Goal: Task Accomplishment & Management: Use online tool/utility

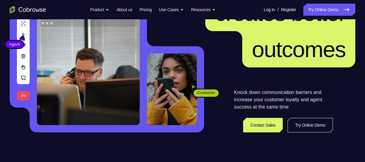
scroll to position [67, 0]
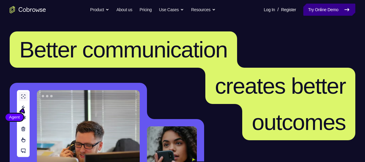
click at [315, 15] on link "Try Online Demo" at bounding box center [329, 10] width 52 height 12
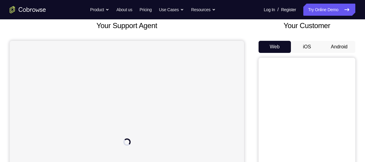
click at [328, 44] on button "Android" at bounding box center [339, 47] width 32 height 12
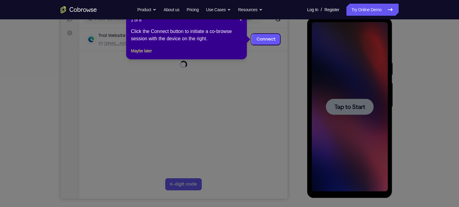
click at [269, 74] on icon at bounding box center [232, 103] width 465 height 207
click at [240, 21] on span "×" at bounding box center [241, 20] width 2 height 5
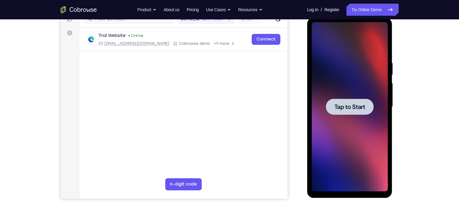
click at [332, 104] on div at bounding box center [350, 106] width 48 height 16
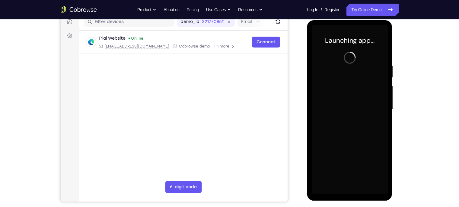
scroll to position [80, 0]
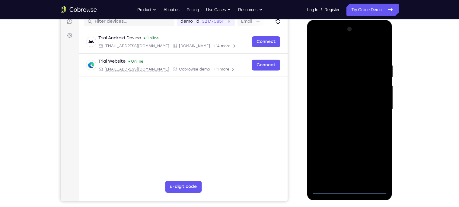
click at [350, 162] on div at bounding box center [350, 108] width 76 height 169
click at [364, 162] on div at bounding box center [350, 108] width 76 height 169
click at [323, 38] on div at bounding box center [350, 108] width 76 height 169
click at [364, 107] on div at bounding box center [350, 108] width 76 height 169
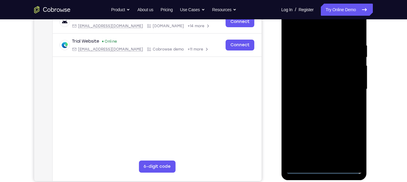
scroll to position [100, 0]
click at [315, 100] on div at bounding box center [323, 89] width 76 height 169
click at [318, 80] on div at bounding box center [323, 89] width 76 height 169
click at [308, 78] on div at bounding box center [323, 89] width 76 height 169
click at [336, 89] on div at bounding box center [323, 89] width 76 height 169
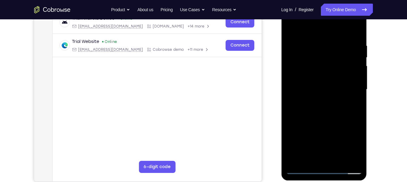
click at [355, 97] on div at bounding box center [323, 89] width 76 height 169
click at [300, 90] on div at bounding box center [323, 89] width 76 height 169
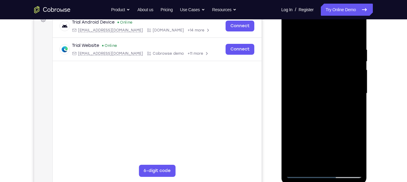
scroll to position [94, 0]
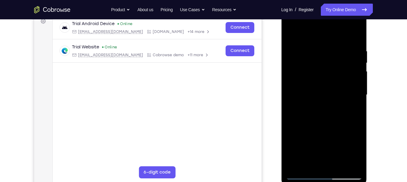
click at [298, 116] on div at bounding box center [323, 94] width 76 height 169
click at [301, 114] on div at bounding box center [323, 94] width 76 height 169
click at [315, 121] on div at bounding box center [323, 94] width 76 height 169
click at [358, 32] on div at bounding box center [323, 94] width 76 height 169
drag, startPoint x: 321, startPoint y: 91, endPoint x: 322, endPoint y: 42, distance: 49.5
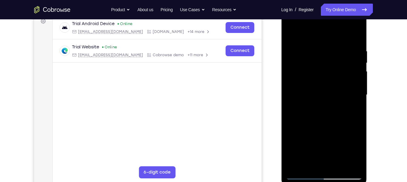
click at [322, 42] on div at bounding box center [323, 94] width 76 height 169
drag, startPoint x: 324, startPoint y: 114, endPoint x: 307, endPoint y: 199, distance: 86.3
click at [307, 162] on html "Online web based iOS Simulators and Android Emulators. Run iPhone, iPad, Mobile…" at bounding box center [324, 96] width 86 height 181
click at [305, 61] on div at bounding box center [323, 94] width 76 height 169
drag, startPoint x: 300, startPoint y: 83, endPoint x: 294, endPoint y: 29, distance: 54.7
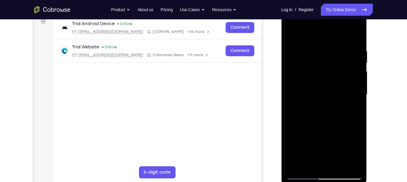
click at [294, 29] on div at bounding box center [323, 94] width 76 height 169
click at [356, 162] on div at bounding box center [323, 94] width 76 height 169
click at [295, 162] on div at bounding box center [323, 94] width 76 height 169
click at [304, 67] on div at bounding box center [323, 94] width 76 height 169
click at [316, 55] on div at bounding box center [323, 94] width 76 height 169
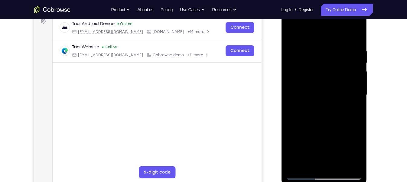
click at [298, 162] on div at bounding box center [323, 94] width 76 height 169
click at [297, 162] on div at bounding box center [323, 94] width 76 height 169
drag, startPoint x: 332, startPoint y: 47, endPoint x: 258, endPoint y: 50, distance: 74.1
click at [281, 50] on html "Online web based iOS Simulators and Android Emulators. Run iPhone, iPad, Mobile…" at bounding box center [324, 96] width 86 height 181
drag, startPoint x: 350, startPoint y: 48, endPoint x: 288, endPoint y: 63, distance: 64.4
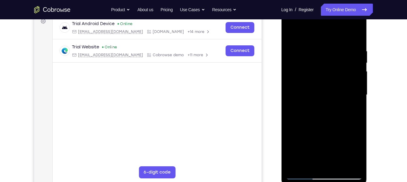
click at [288, 63] on div at bounding box center [323, 94] width 76 height 169
click at [352, 162] on div at bounding box center [323, 94] width 76 height 169
drag, startPoint x: 336, startPoint y: 90, endPoint x: 319, endPoint y: 27, distance: 65.6
click at [319, 27] on div at bounding box center [323, 94] width 76 height 169
drag, startPoint x: 331, startPoint y: 104, endPoint x: 312, endPoint y: 162, distance: 61.2
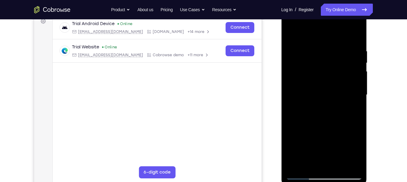
click at [312, 162] on div at bounding box center [323, 94] width 76 height 169
click at [350, 118] on div at bounding box center [323, 94] width 76 height 169
click at [320, 84] on div at bounding box center [323, 94] width 76 height 169
click at [320, 43] on div at bounding box center [323, 94] width 76 height 169
click at [310, 162] on div at bounding box center [323, 94] width 76 height 169
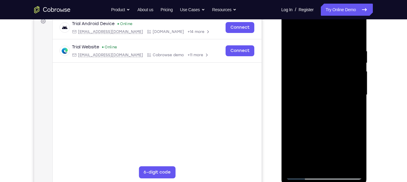
click at [291, 32] on div at bounding box center [323, 94] width 76 height 169
click at [314, 85] on div at bounding box center [323, 94] width 76 height 169
click at [319, 45] on div at bounding box center [323, 94] width 76 height 169
click at [298, 162] on div at bounding box center [323, 94] width 76 height 169
click at [292, 34] on div at bounding box center [323, 94] width 76 height 169
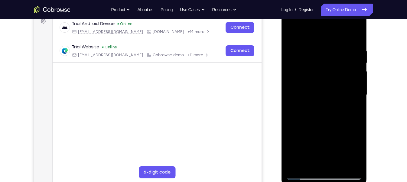
drag, startPoint x: 330, startPoint y: 78, endPoint x: 316, endPoint y: 56, distance: 26.9
click at [316, 56] on div at bounding box center [323, 94] width 76 height 169
drag, startPoint x: 327, startPoint y: 147, endPoint x: 306, endPoint y: 68, distance: 81.2
click at [306, 68] on div at bounding box center [323, 94] width 76 height 169
drag, startPoint x: 337, startPoint y: 157, endPoint x: 316, endPoint y: 75, distance: 84.9
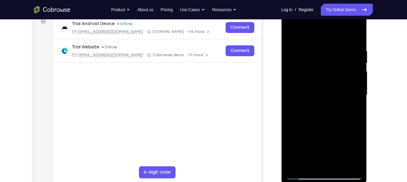
click at [316, 75] on div at bounding box center [323, 94] width 76 height 169
drag, startPoint x: 327, startPoint y: 124, endPoint x: 325, endPoint y: 43, distance: 80.4
click at [325, 43] on div at bounding box center [323, 94] width 76 height 169
drag, startPoint x: 331, startPoint y: 134, endPoint x: 320, endPoint y: 51, distance: 84.1
click at [320, 51] on div at bounding box center [323, 94] width 76 height 169
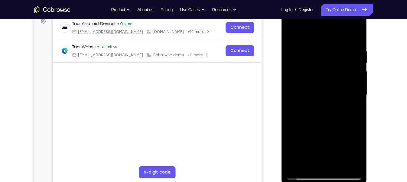
drag, startPoint x: 329, startPoint y: 137, endPoint x: 311, endPoint y: 47, distance: 91.7
click at [311, 47] on div at bounding box center [323, 94] width 76 height 169
drag, startPoint x: 325, startPoint y: 130, endPoint x: 298, endPoint y: 13, distance: 120.6
click at [298, 13] on div at bounding box center [323, 94] width 76 height 169
drag, startPoint x: 329, startPoint y: 144, endPoint x: 296, endPoint y: 23, distance: 126.0
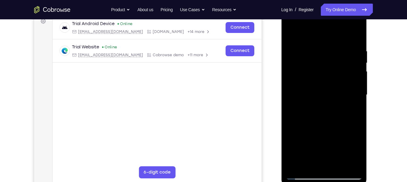
click at [296, 23] on div at bounding box center [323, 94] width 76 height 169
drag, startPoint x: 330, startPoint y: 130, endPoint x: 301, endPoint y: 33, distance: 101.4
click at [301, 33] on div at bounding box center [323, 94] width 76 height 169
drag, startPoint x: 325, startPoint y: 143, endPoint x: 298, endPoint y: 54, distance: 92.5
click at [298, 54] on div at bounding box center [323, 94] width 76 height 169
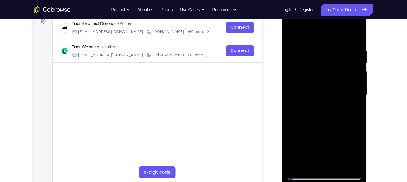
drag, startPoint x: 322, startPoint y: 138, endPoint x: 298, endPoint y: -42, distance: 181.8
click at [298, 6] on html "Online web based iOS Simulators and Android Emulators. Run iPhone, iPad, Mobile…" at bounding box center [324, 96] width 86 height 181
drag, startPoint x: 322, startPoint y: 137, endPoint x: 293, endPoint y: 22, distance: 118.4
click at [293, 22] on div at bounding box center [323, 94] width 76 height 169
click at [291, 33] on div at bounding box center [323, 94] width 76 height 169
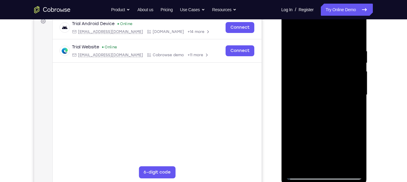
click at [291, 33] on div at bounding box center [323, 94] width 76 height 169
click at [295, 162] on div at bounding box center [323, 94] width 76 height 169
drag, startPoint x: 320, startPoint y: 101, endPoint x: 322, endPoint y: 199, distance: 98.5
click at [322, 162] on html "Online web based iOS Simulators and Android Emulators. Run iPhone, iPad, Mobile…" at bounding box center [324, 96] width 86 height 181
drag, startPoint x: 340, startPoint y: 43, endPoint x: 283, endPoint y: 45, distance: 56.5
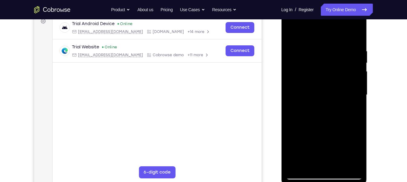
click at [283, 45] on div at bounding box center [323, 96] width 85 height 180
drag, startPoint x: 348, startPoint y: 48, endPoint x: 302, endPoint y: 50, distance: 46.6
click at [302, 50] on div at bounding box center [323, 94] width 76 height 169
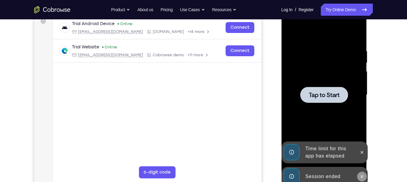
click at [361, 162] on icon at bounding box center [361, 176] width 5 height 5
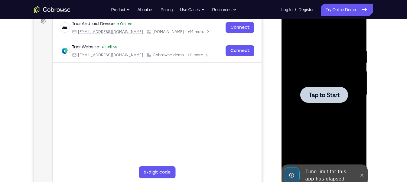
click at [361, 162] on icon at bounding box center [361, 175] width 5 height 5
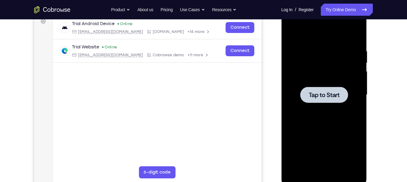
click at [327, 100] on div at bounding box center [324, 95] width 48 height 16
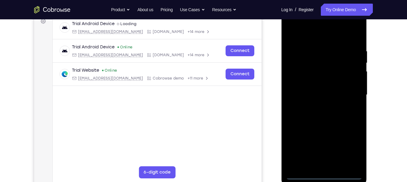
click at [323, 162] on div at bounding box center [323, 94] width 76 height 169
click at [349, 149] on div at bounding box center [323, 94] width 76 height 169
click at [293, 23] on div at bounding box center [323, 94] width 76 height 169
click at [349, 92] on div at bounding box center [323, 94] width 76 height 169
click at [318, 162] on div at bounding box center [323, 94] width 76 height 169
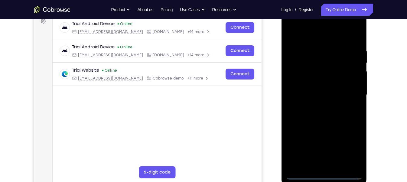
click at [303, 162] on div at bounding box center [323, 94] width 76 height 169
click at [330, 162] on div at bounding box center [323, 94] width 76 height 169
click at [304, 86] on div at bounding box center [323, 94] width 76 height 169
click at [298, 81] on div at bounding box center [323, 94] width 76 height 169
click at [300, 98] on div at bounding box center [323, 94] width 76 height 169
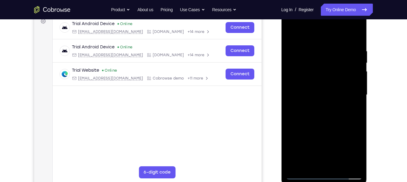
drag, startPoint x: 308, startPoint y: 108, endPoint x: 308, endPoint y: 79, distance: 29.6
click at [308, 79] on div at bounding box center [323, 94] width 76 height 169
click at [313, 113] on div at bounding box center [323, 94] width 76 height 169
drag, startPoint x: 313, startPoint y: 113, endPoint x: 304, endPoint y: 23, distance: 90.4
click at [304, 23] on div at bounding box center [323, 94] width 76 height 169
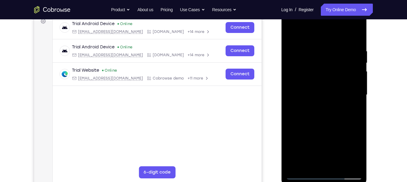
drag, startPoint x: 331, startPoint y: 121, endPoint x: 312, endPoint y: 53, distance: 70.9
click at [312, 53] on div at bounding box center [323, 94] width 76 height 169
drag, startPoint x: 301, startPoint y: 119, endPoint x: 300, endPoint y: -6, distance: 125.7
click at [300, 6] on html "Online web based iOS Simulators and Android Emulators. Run iPhone, iPad, Mobile…" at bounding box center [324, 96] width 86 height 181
drag, startPoint x: 315, startPoint y: 112, endPoint x: 324, endPoint y: 22, distance: 90.8
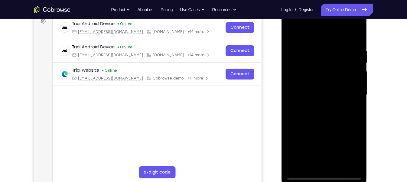
click at [324, 22] on div at bounding box center [323, 94] width 76 height 169
drag, startPoint x: 318, startPoint y: 78, endPoint x: 285, endPoint y: 198, distance: 125.1
click at [285, 162] on html "Online web based iOS Simulators and Android Emulators. Run iPhone, iPad, Mobile…" at bounding box center [324, 96] width 86 height 181
click at [332, 48] on div at bounding box center [323, 94] width 76 height 169
click at [307, 38] on div at bounding box center [323, 94] width 76 height 169
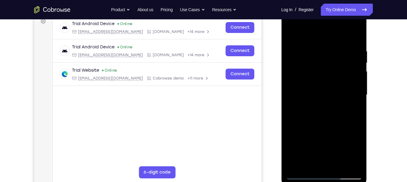
click at [317, 55] on div at bounding box center [323, 94] width 76 height 169
click at [297, 162] on div at bounding box center [323, 94] width 76 height 169
click at [299, 162] on div at bounding box center [323, 94] width 76 height 169
click at [355, 47] on div at bounding box center [323, 94] width 76 height 169
click at [310, 34] on div at bounding box center [323, 94] width 76 height 169
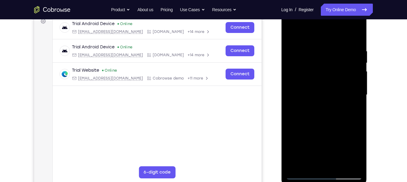
click at [314, 54] on div at bounding box center [323, 94] width 76 height 169
click at [292, 162] on div at bounding box center [323, 94] width 76 height 169
click at [298, 162] on div at bounding box center [323, 94] width 76 height 169
drag, startPoint x: 341, startPoint y: 48, endPoint x: 291, endPoint y: 56, distance: 50.5
click at [291, 56] on div at bounding box center [323, 94] width 76 height 169
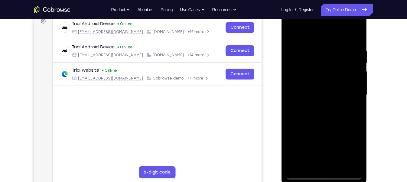
drag, startPoint x: 341, startPoint y: 42, endPoint x: 295, endPoint y: 47, distance: 46.2
click at [295, 47] on div at bounding box center [323, 94] width 76 height 169
drag, startPoint x: 350, startPoint y: 51, endPoint x: 293, endPoint y: 59, distance: 57.7
click at [293, 59] on div at bounding box center [323, 94] width 76 height 169
drag, startPoint x: 335, startPoint y: 52, endPoint x: 269, endPoint y: 56, distance: 66.2
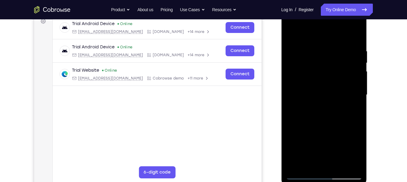
click at [281, 56] on html "Online web based iOS Simulators and Android Emulators. Run iPhone, iPad, Mobile…" at bounding box center [324, 96] width 86 height 181
drag, startPoint x: 321, startPoint y: 49, endPoint x: 290, endPoint y: 55, distance: 32.0
click at [290, 55] on div at bounding box center [323, 94] width 76 height 169
drag, startPoint x: 335, startPoint y: 51, endPoint x: 265, endPoint y: 58, distance: 70.7
click at [281, 58] on html "Online web based iOS Simulators and Android Emulators. Run iPhone, iPad, Mobile…" at bounding box center [324, 96] width 86 height 181
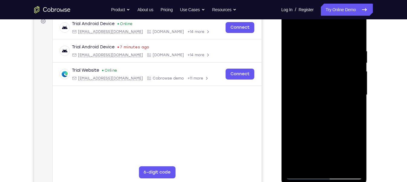
drag, startPoint x: 338, startPoint y: 51, endPoint x: 260, endPoint y: 54, distance: 77.4
click at [281, 54] on html "Online web based iOS Simulators and Android Emulators. Run iPhone, iPad, Mobile…" at bounding box center [324, 96] width 86 height 181
drag, startPoint x: 342, startPoint y: 52, endPoint x: 268, endPoint y: 57, distance: 74.2
click at [281, 57] on html "Online web based iOS Simulators and Android Emulators. Run iPhone, iPad, Mobile…" at bounding box center [324, 96] width 86 height 181
drag, startPoint x: 342, startPoint y: 48, endPoint x: 267, endPoint y: 45, distance: 75.0
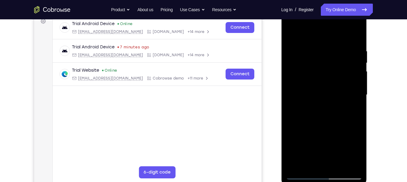
click at [281, 45] on html "Online web based iOS Simulators and Android Emulators. Run iPhone, iPad, Mobile…" at bounding box center [324, 96] width 86 height 181
click at [334, 48] on div at bounding box center [323, 94] width 76 height 169
click at [313, 34] on div at bounding box center [323, 94] width 76 height 169
click at [318, 57] on div at bounding box center [323, 94] width 76 height 169
click at [293, 162] on div at bounding box center [323, 94] width 76 height 169
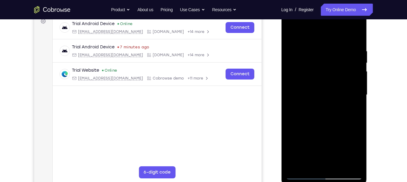
click at [301, 162] on div at bounding box center [323, 94] width 76 height 169
click at [356, 34] on div at bounding box center [323, 94] width 76 height 169
drag, startPoint x: 337, startPoint y: 45, endPoint x: 114, endPoint y: 48, distance: 222.3
click at [281, 48] on html "Online web based iOS Simulators and Android Emulators. Run iPhone, iPad, Mobile…" at bounding box center [324, 96] width 86 height 181
drag, startPoint x: 334, startPoint y: 49, endPoint x: 78, endPoint y: 69, distance: 256.6
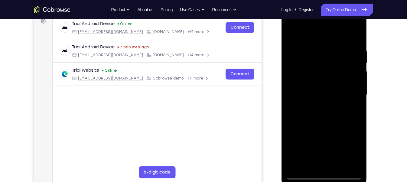
click at [281, 69] on html "Online web based iOS Simulators and Android Emulators. Run iPhone, iPad, Mobile…" at bounding box center [324, 96] width 86 height 181
drag, startPoint x: 331, startPoint y: 50, endPoint x: 214, endPoint y: 47, distance: 117.2
click at [281, 47] on html "Online web based iOS Simulators and Android Emulators. Run iPhone, iPad, Mobile…" at bounding box center [324, 96] width 86 height 181
click at [338, 162] on div at bounding box center [323, 94] width 76 height 169
click at [310, 129] on div at bounding box center [323, 94] width 76 height 169
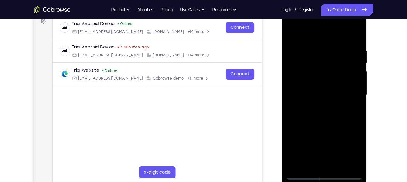
click at [320, 42] on div at bounding box center [323, 94] width 76 height 169
click at [298, 43] on div at bounding box center [323, 94] width 76 height 169
click at [317, 135] on div at bounding box center [323, 94] width 76 height 169
click at [319, 74] on div at bounding box center [323, 94] width 76 height 169
click at [349, 101] on div at bounding box center [323, 94] width 76 height 169
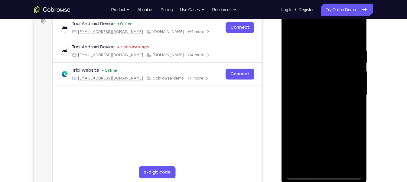
click at [291, 31] on div at bounding box center [323, 94] width 76 height 169
drag, startPoint x: 342, startPoint y: 51, endPoint x: 249, endPoint y: 45, distance: 92.6
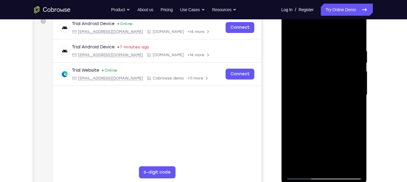
click at [281, 45] on html "Online web based iOS Simulators and Android Emulators. Run iPhone, iPad, Mobile…" at bounding box center [324, 96] width 86 height 181
drag, startPoint x: 346, startPoint y: 47, endPoint x: 256, endPoint y: 41, distance: 90.5
click at [281, 41] on html "Online web based iOS Simulators and Android Emulators. Run iPhone, iPad, Mobile…" at bounding box center [324, 96] width 86 height 181
drag, startPoint x: 347, startPoint y: 44, endPoint x: 257, endPoint y: 43, distance: 90.0
click at [281, 43] on html "Online web based iOS Simulators and Android Emulators. Run iPhone, iPad, Mobile…" at bounding box center [324, 96] width 86 height 181
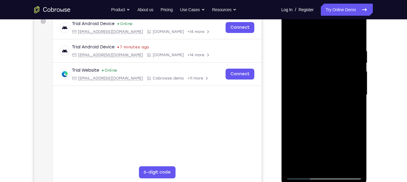
drag, startPoint x: 352, startPoint y: 47, endPoint x: 230, endPoint y: 58, distance: 121.9
click at [281, 58] on html "Online web based iOS Simulators and Android Emulators. Run iPhone, iPad, Mobile…" at bounding box center [324, 96] width 86 height 181
drag, startPoint x: 333, startPoint y: 49, endPoint x: 217, endPoint y: 50, distance: 115.4
click at [281, 50] on html "Online web based iOS Simulators and Android Emulators. Run iPhone, iPad, Mobile…" at bounding box center [324, 96] width 86 height 181
click at [357, 31] on div at bounding box center [323, 94] width 76 height 169
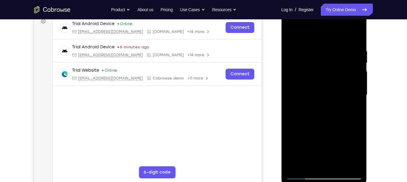
drag, startPoint x: 324, startPoint y: 106, endPoint x: 305, endPoint y: 34, distance: 74.8
click at [305, 34] on div at bounding box center [323, 94] width 76 height 169
drag, startPoint x: 324, startPoint y: 118, endPoint x: 305, endPoint y: 43, distance: 77.6
click at [305, 43] on div at bounding box center [323, 94] width 76 height 169
drag, startPoint x: 310, startPoint y: 124, endPoint x: 301, endPoint y: 54, distance: 70.4
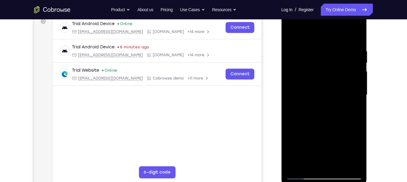
click at [301, 54] on div at bounding box center [323, 94] width 76 height 169
drag, startPoint x: 310, startPoint y: 124, endPoint x: 305, endPoint y: 63, distance: 60.9
click at [305, 63] on div at bounding box center [323, 94] width 76 height 169
drag, startPoint x: 307, startPoint y: 129, endPoint x: 296, endPoint y: 134, distance: 12.9
click at [296, 134] on div at bounding box center [323, 94] width 76 height 169
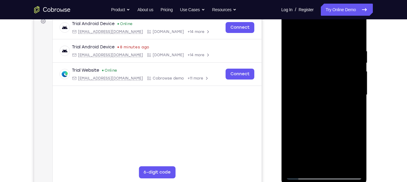
click at [303, 72] on div at bounding box center [323, 94] width 76 height 169
drag, startPoint x: 324, startPoint y: 65, endPoint x: 303, endPoint y: 129, distance: 67.1
click at [303, 129] on div at bounding box center [323, 94] width 76 height 169
drag, startPoint x: 303, startPoint y: 129, endPoint x: 329, endPoint y: 199, distance: 74.9
click at [329, 162] on html "Online web based iOS Simulators and Android Emulators. Run iPhone, iPad, Mobile…" at bounding box center [324, 96] width 86 height 181
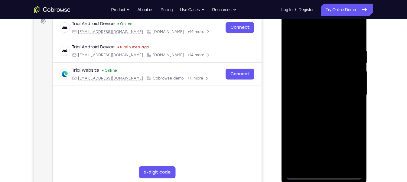
drag, startPoint x: 317, startPoint y: 117, endPoint x: 310, endPoint y: 191, distance: 74.6
click at [310, 162] on html "Online web based iOS Simulators and Android Emulators. Run iPhone, iPad, Mobile…" at bounding box center [324, 96] width 86 height 181
drag, startPoint x: 335, startPoint y: 82, endPoint x: 222, endPoint y: 81, distance: 112.4
click at [281, 81] on html "Online web based iOS Simulators and Android Emulators. Run iPhone, iPad, Mobile…" at bounding box center [324, 96] width 86 height 181
click at [292, 34] on div at bounding box center [323, 94] width 76 height 169
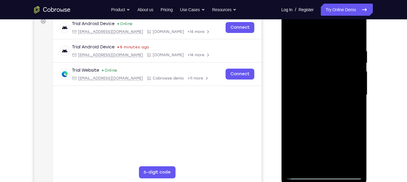
click at [297, 162] on div at bounding box center [323, 94] width 76 height 169
drag, startPoint x: 311, startPoint y: 92, endPoint x: 332, endPoint y: 198, distance: 108.3
click at [332, 162] on html "Online web based iOS Simulators and Android Emulators. Run iPhone, iPad, Mobile…" at bounding box center [324, 96] width 86 height 181
click at [333, 44] on div at bounding box center [323, 94] width 76 height 169
click at [303, 36] on div at bounding box center [323, 94] width 76 height 169
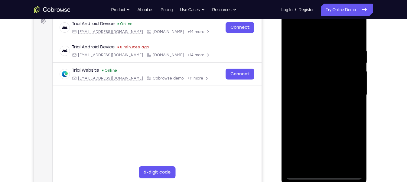
click at [319, 55] on div at bounding box center [323, 94] width 76 height 169
click at [305, 162] on div at bounding box center [323, 94] width 76 height 169
